Goal: Communication & Community: Answer question/provide support

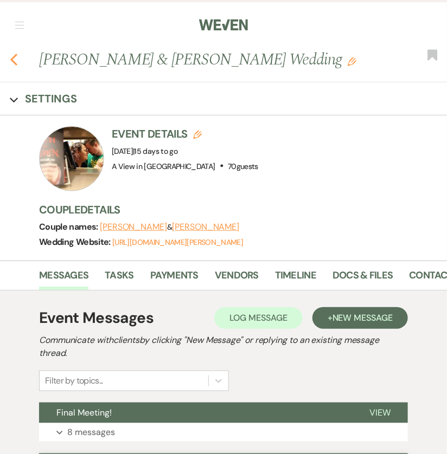
click at [12, 62] on icon "Previous" at bounding box center [14, 59] width 8 height 13
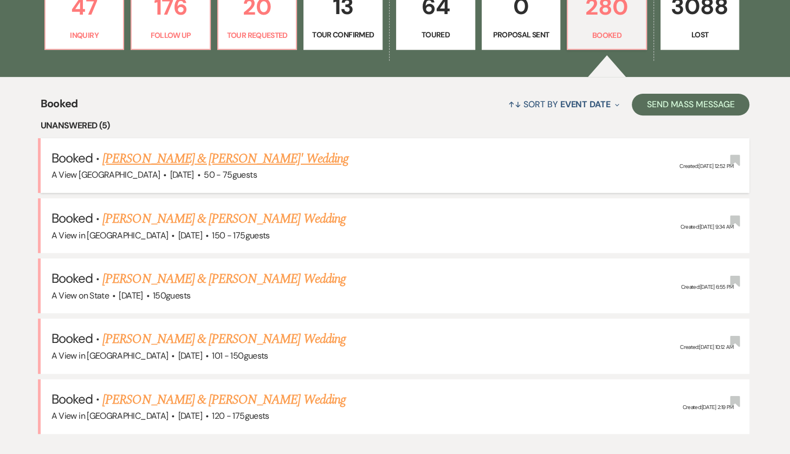
scroll to position [349, 0]
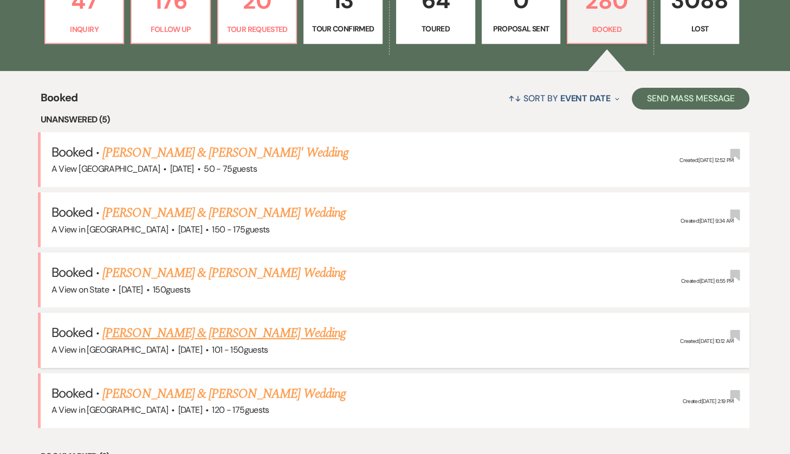
click at [207, 334] on link "[PERSON_NAME] & [PERSON_NAME] Wedding" at bounding box center [223, 334] width 243 height 20
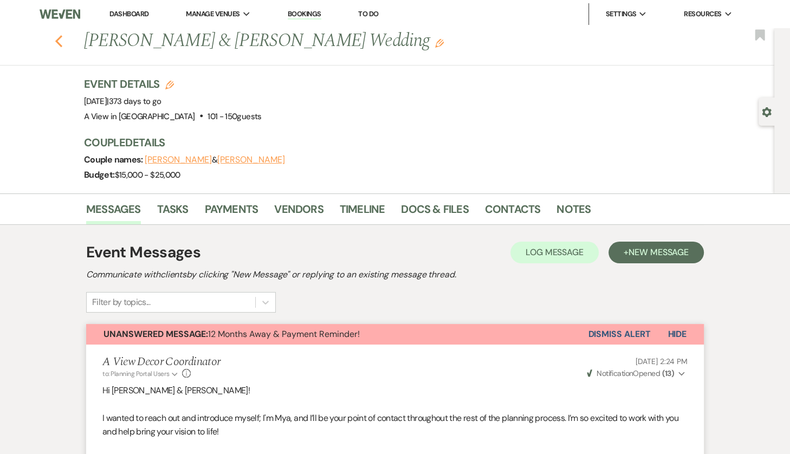
click at [60, 38] on use "button" at bounding box center [58, 41] width 7 height 12
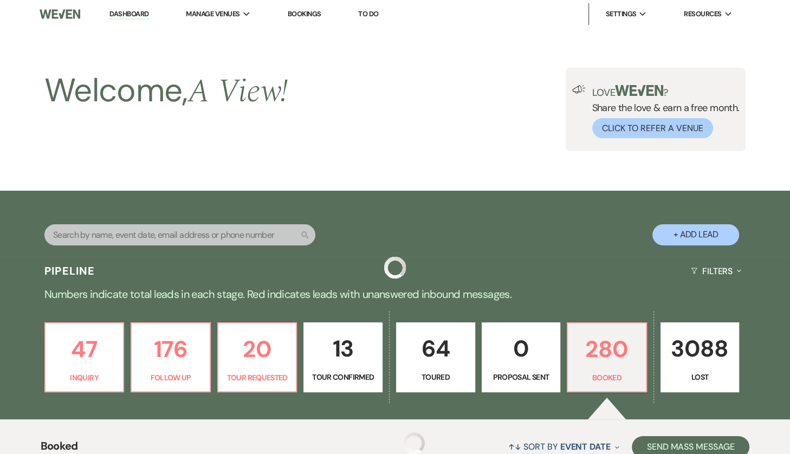
scroll to position [349, 0]
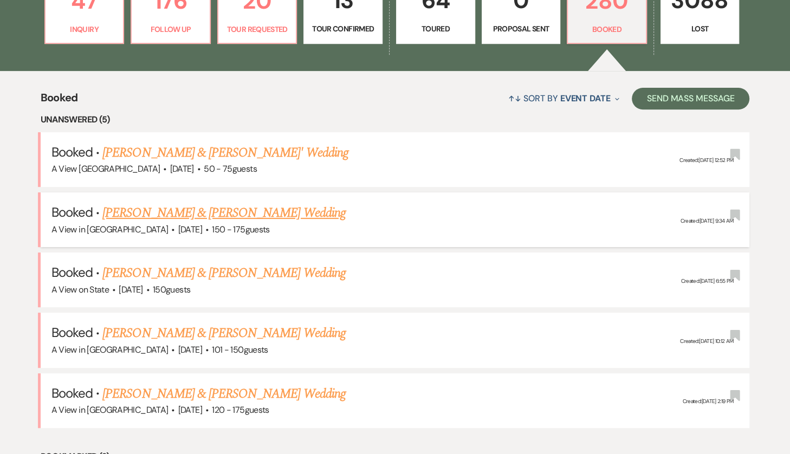
click at [180, 213] on link "[PERSON_NAME] & [PERSON_NAME] Wedding" at bounding box center [223, 213] width 243 height 20
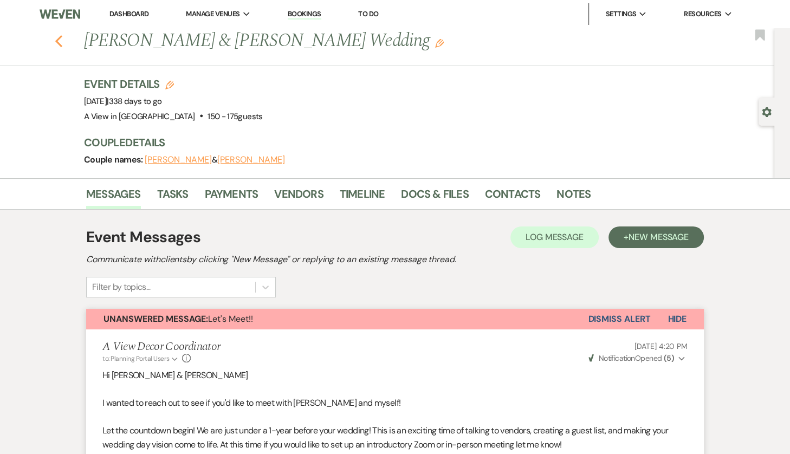
click at [57, 42] on use "button" at bounding box center [58, 41] width 7 height 12
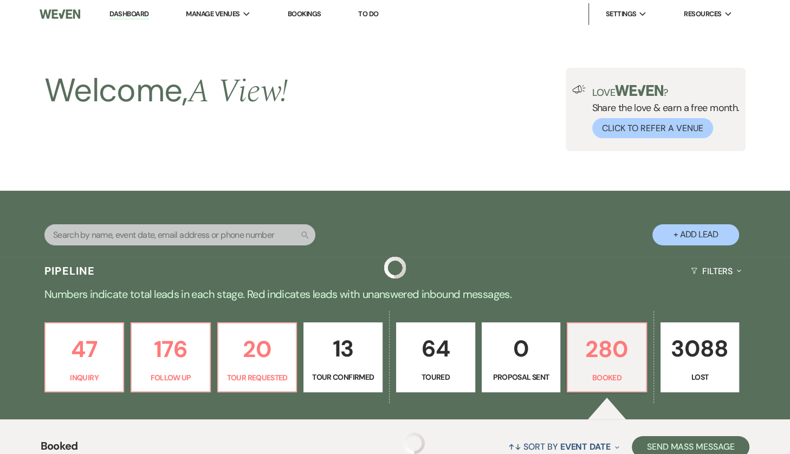
scroll to position [349, 0]
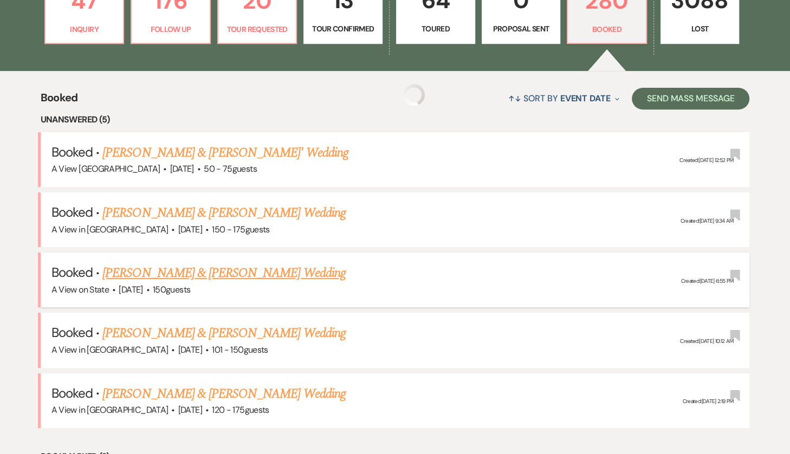
click at [204, 274] on link "[PERSON_NAME] & [PERSON_NAME] Wedding" at bounding box center [223, 273] width 243 height 20
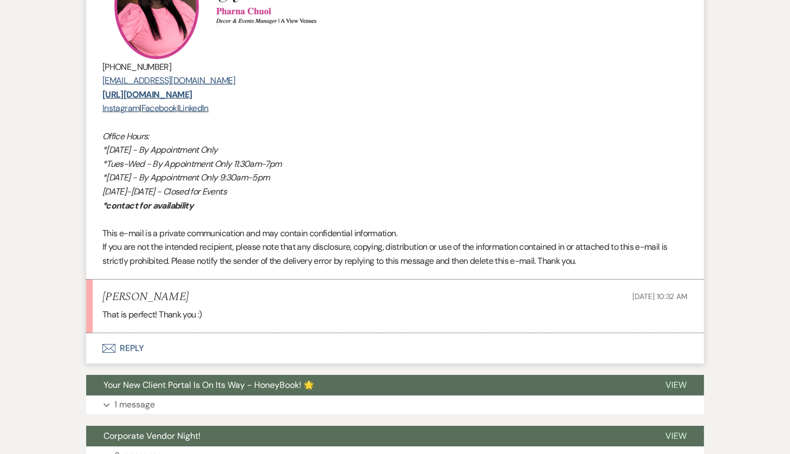
scroll to position [3026, 0]
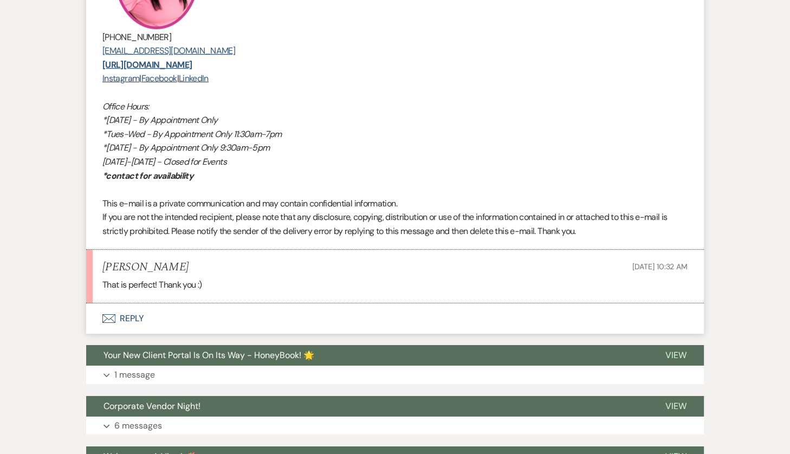
click at [215, 318] on button "Envelope Reply" at bounding box center [395, 319] width 618 height 30
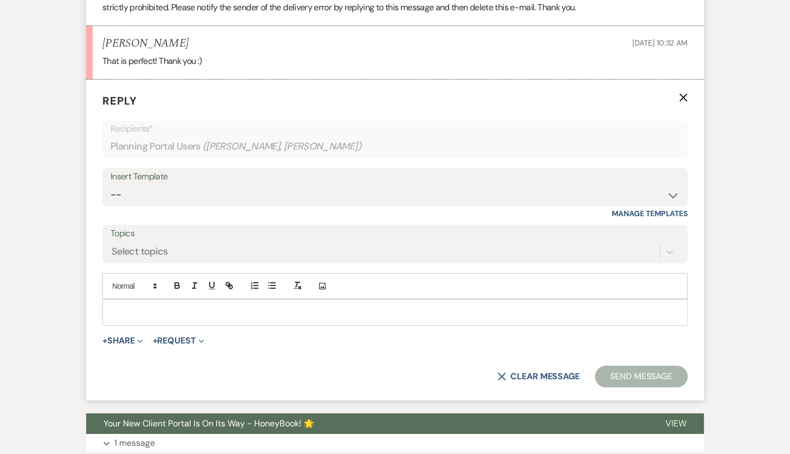
scroll to position [3259, 0]
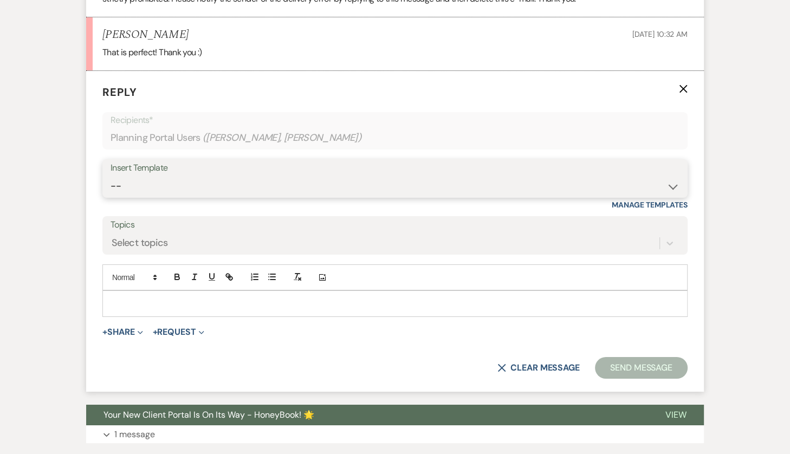
click at [220, 188] on select "-- Tour Confirmation Contract (Pre-Booked Leads) Out of office Inquiry Email Al…" at bounding box center [395, 186] width 569 height 21
select select "3704"
click at [111, 176] on select "-- Tour Confirmation Contract (Pre-Booked Leads) Out of office Inquiry Email Al…" at bounding box center [395, 186] width 569 height 21
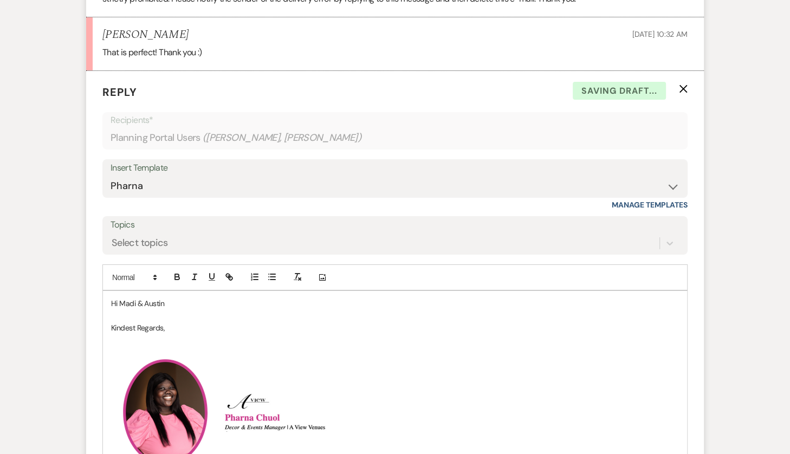
click at [177, 300] on p "Hi Madi & Austin" at bounding box center [395, 304] width 568 height 12
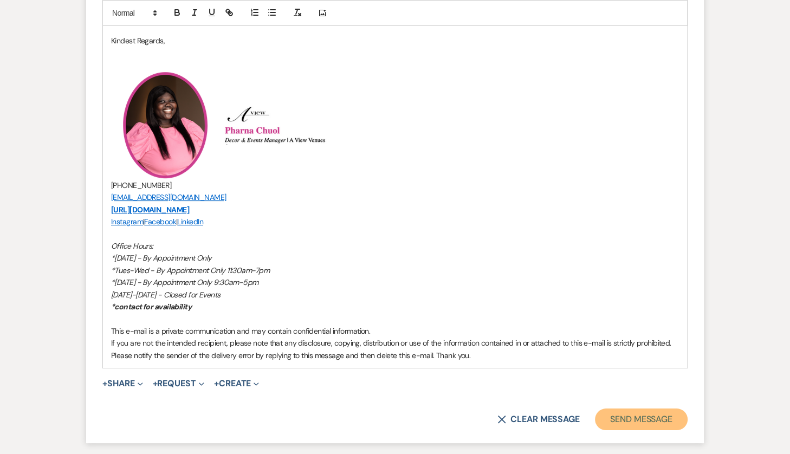
click at [653, 411] on button "Send Message" at bounding box center [641, 420] width 93 height 22
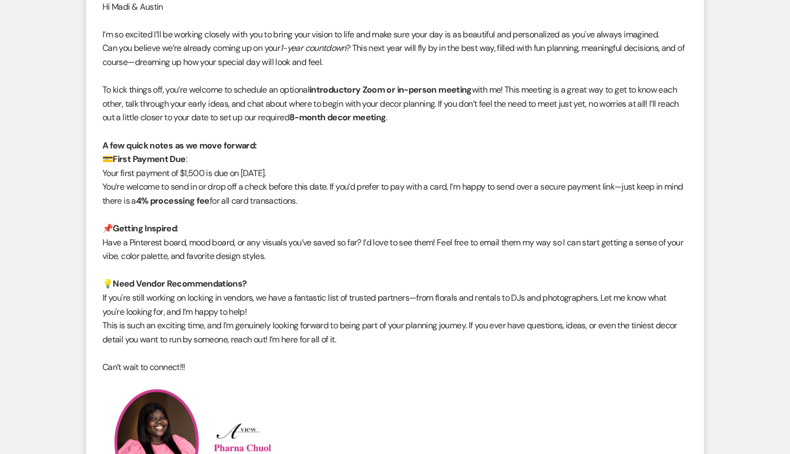
scroll to position [0, 0]
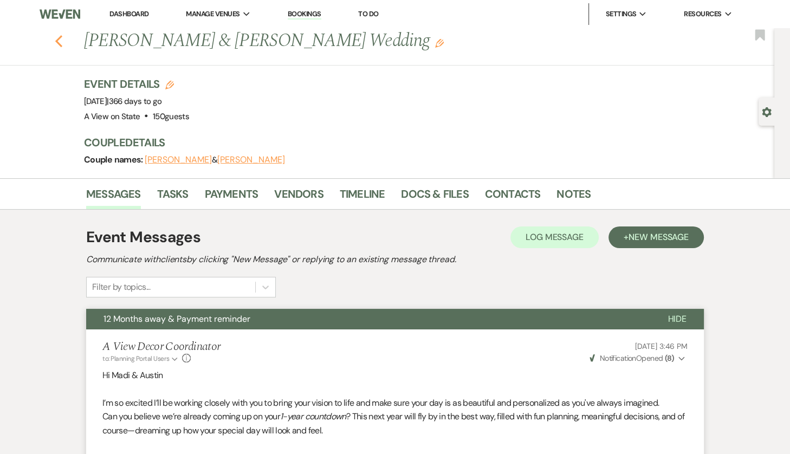
click at [62, 37] on icon "Previous" at bounding box center [59, 41] width 8 height 13
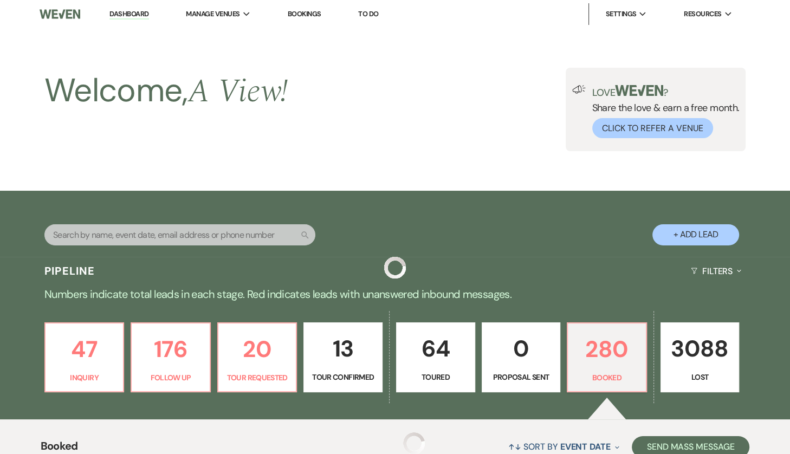
scroll to position [349, 0]
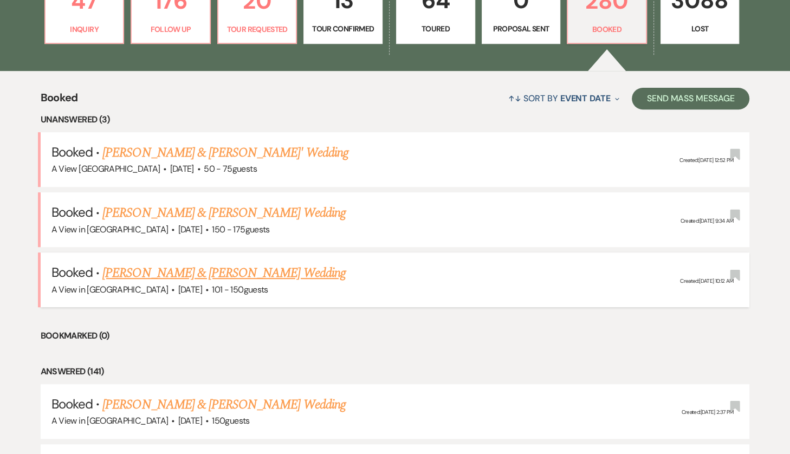
click at [173, 270] on link "[PERSON_NAME] & [PERSON_NAME] Wedding" at bounding box center [223, 273] width 243 height 20
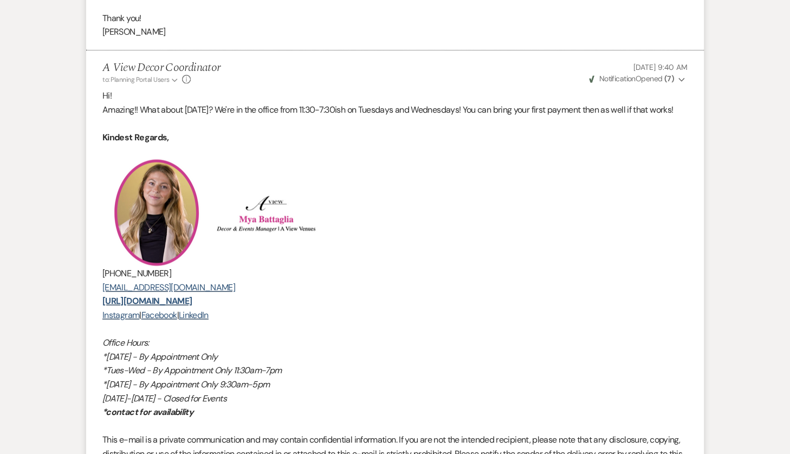
scroll to position [1090, 0]
click at [685, 78] on button "Weven Check Notification Opened ( 7 ) Expand" at bounding box center [638, 78] width 100 height 11
click at [685, 78] on button "Weven Check Notification Opened ( 7 ) Collapse" at bounding box center [638, 78] width 100 height 11
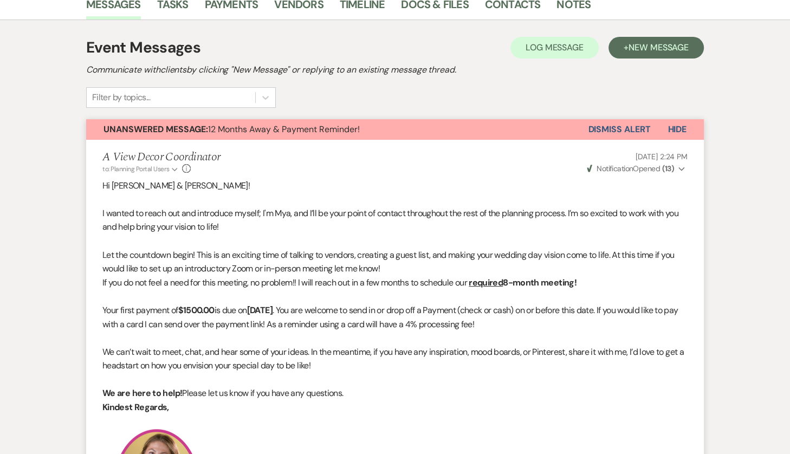
scroll to position [0, 0]
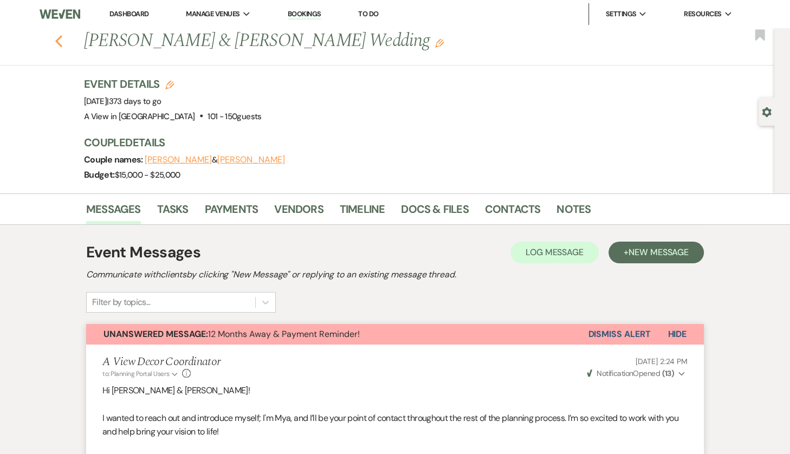
click at [56, 42] on use "button" at bounding box center [58, 41] width 7 height 12
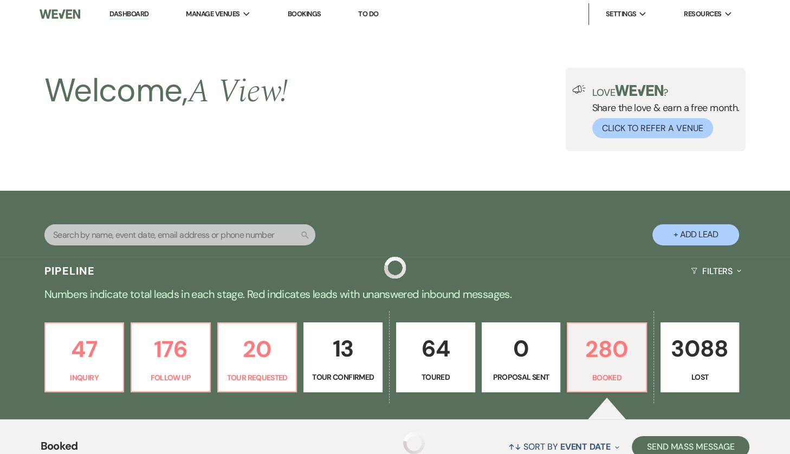
scroll to position [349, 0]
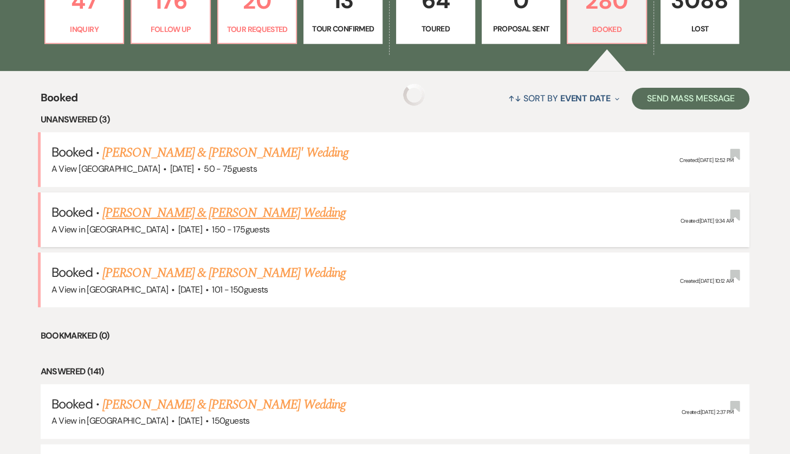
click at [165, 210] on link "[PERSON_NAME] & [PERSON_NAME] Wedding" at bounding box center [223, 213] width 243 height 20
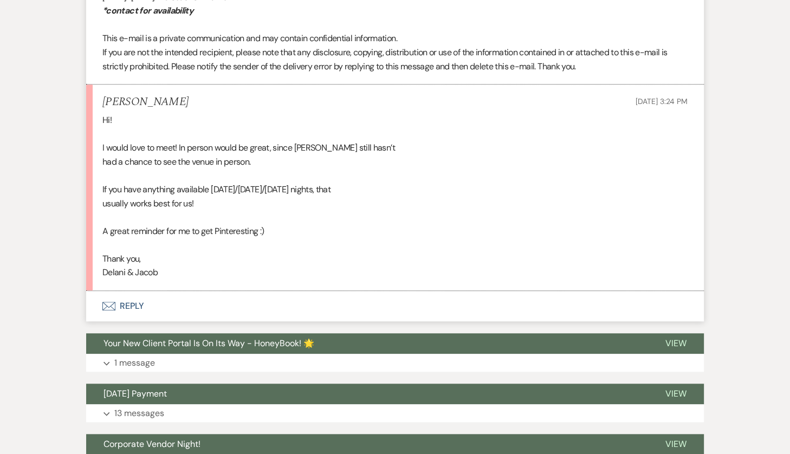
scroll to position [807, 0]
